Goal: Navigation & Orientation: Find specific page/section

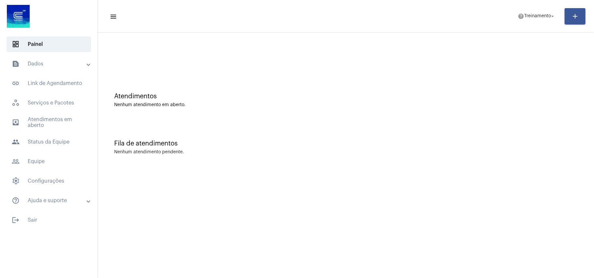
click at [252, 139] on div "Fila de atendimentos Nenhum atendimento pendente." at bounding box center [345, 144] width 489 height 47
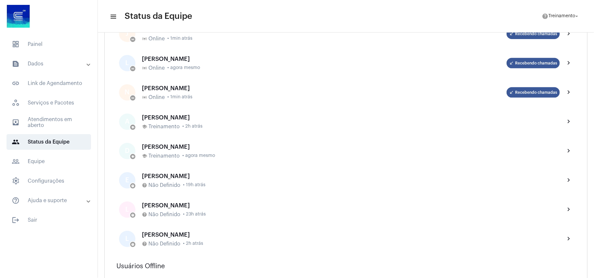
scroll to position [174, 0]
